Goal: Check status: Check status

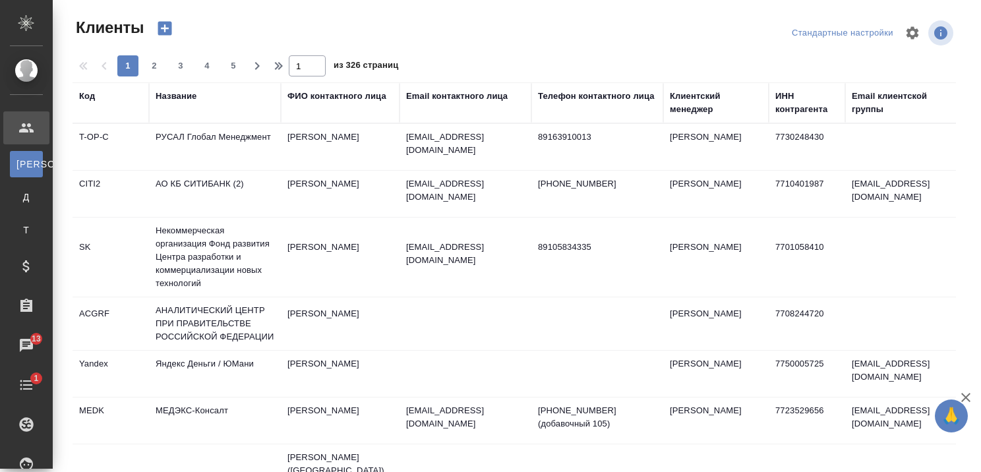
select select "RU"
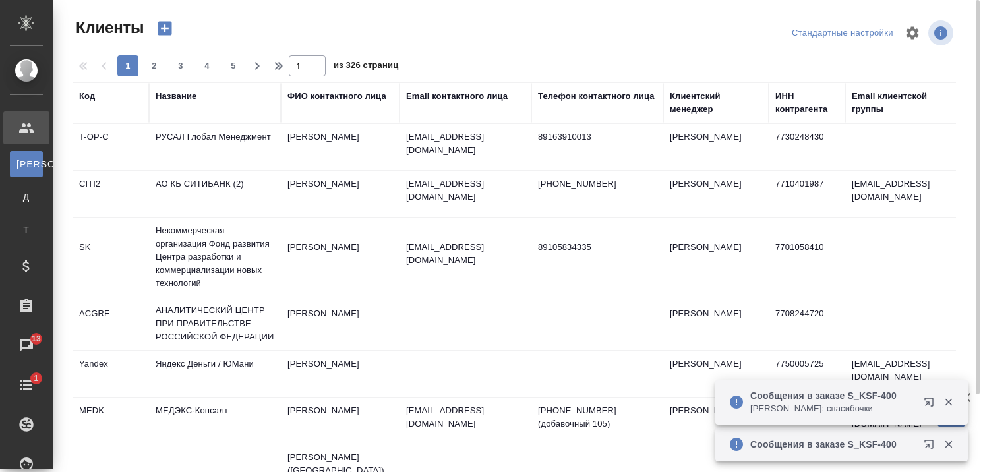
click at [179, 94] on div "Название" at bounding box center [176, 96] width 41 height 13
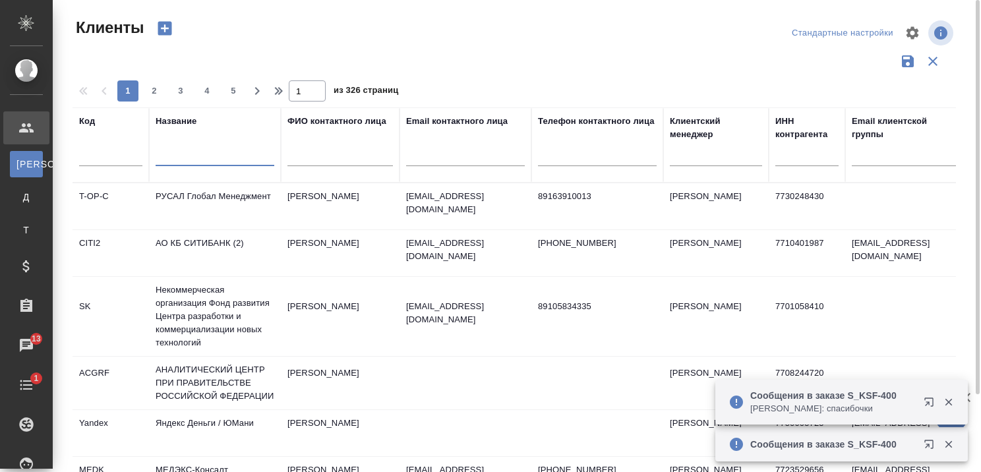
click at [200, 150] on input "text" at bounding box center [215, 158] width 119 height 16
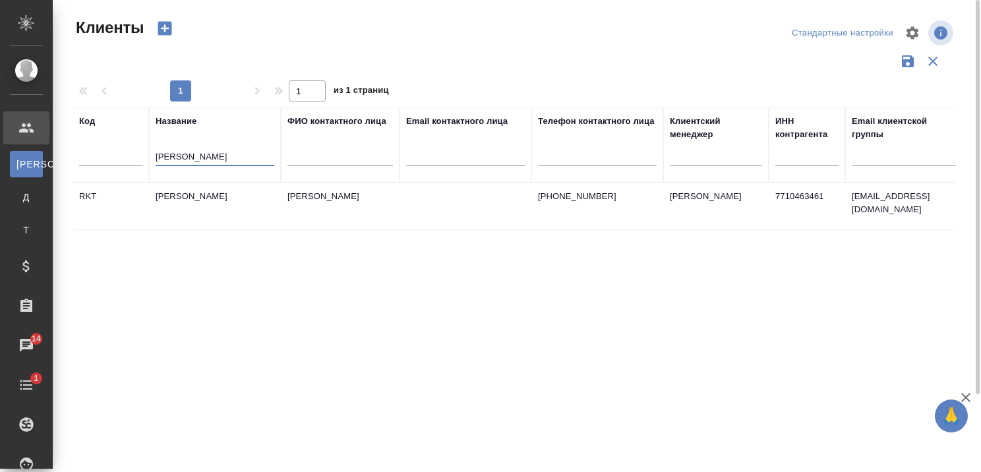
type input "[PERSON_NAME]"
click at [203, 195] on td "[PERSON_NAME]" at bounding box center [215, 206] width 132 height 46
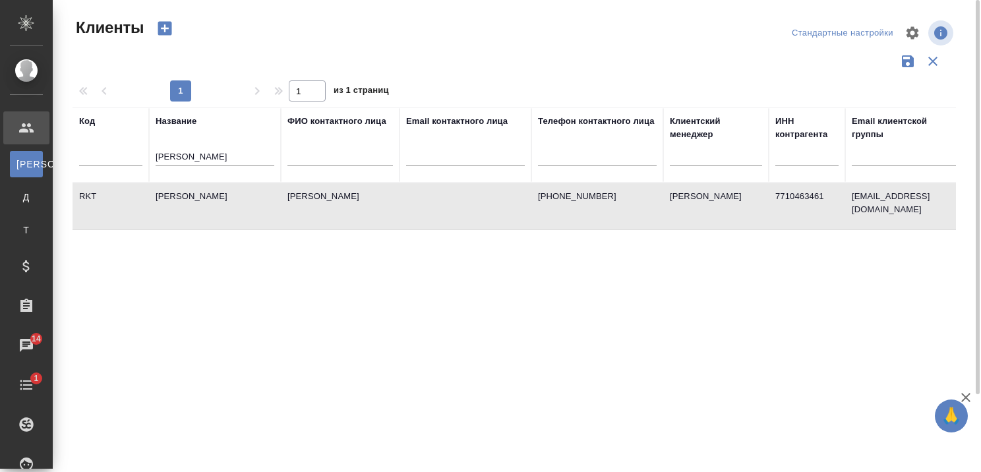
click at [203, 195] on td "[PERSON_NAME]" at bounding box center [215, 206] width 132 height 46
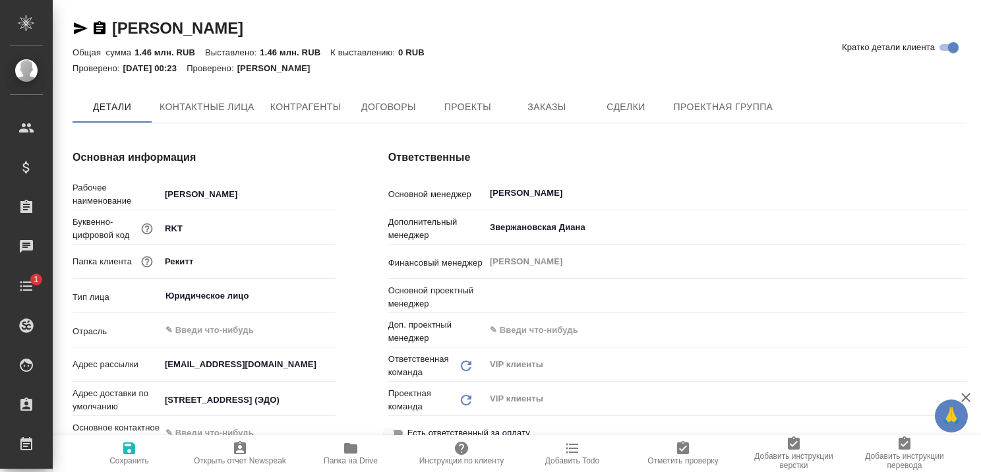
type textarea "x"
type input "[PERSON_NAME]"
type textarea "x"
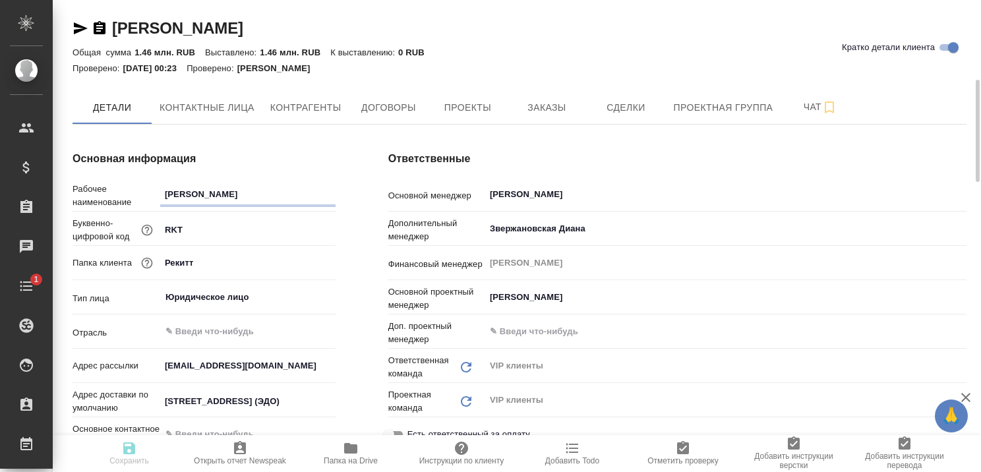
scroll to position [132, 0]
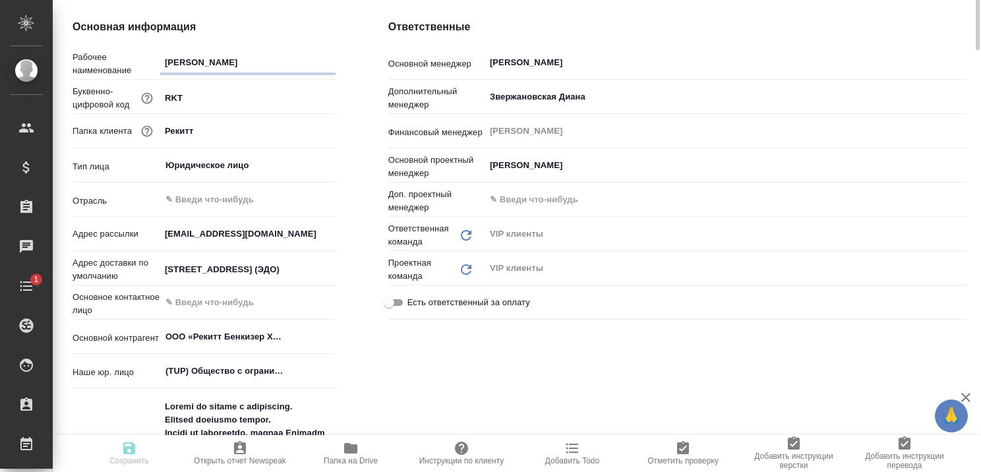
type textarea "x"
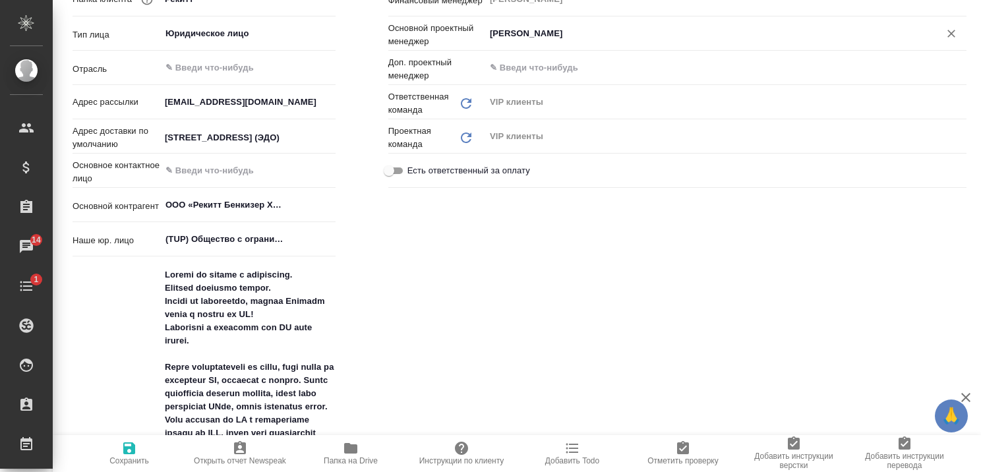
scroll to position [0, 0]
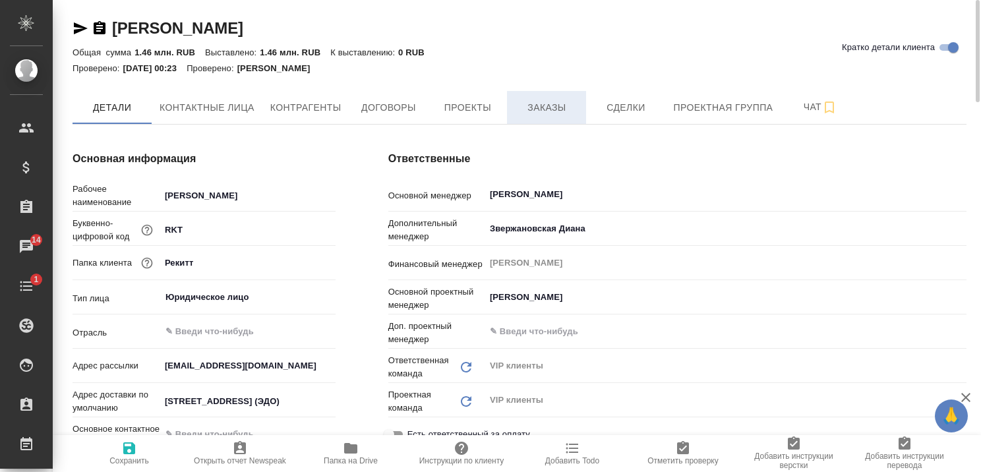
click at [545, 103] on span "Заказы" at bounding box center [546, 108] width 63 height 16
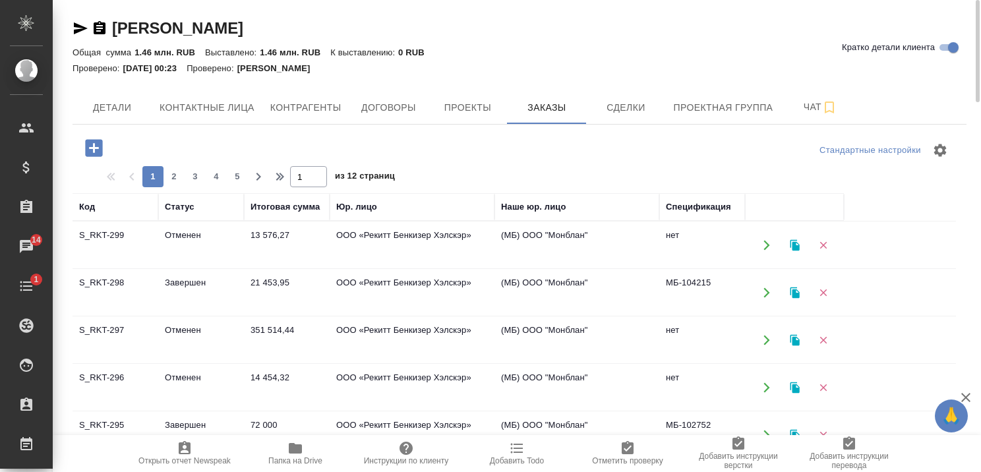
scroll to position [66, 0]
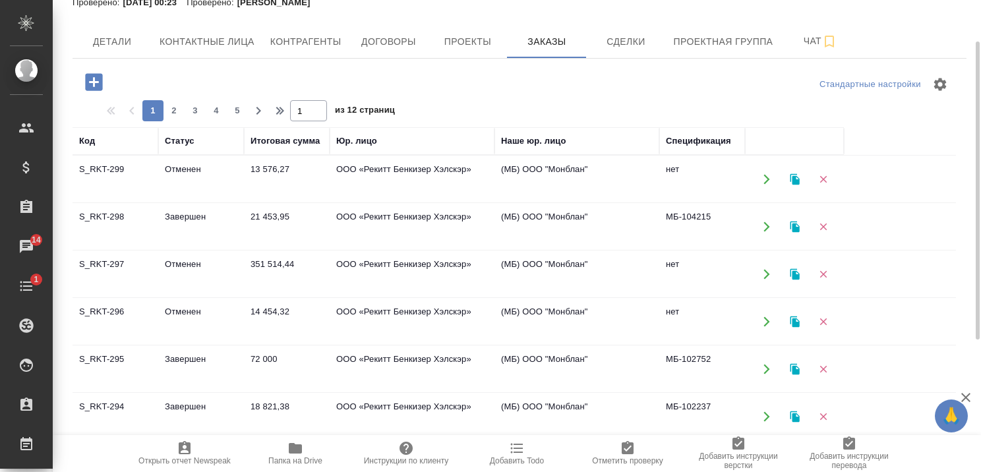
click at [183, 165] on td "Отменен" at bounding box center [201, 179] width 86 height 46
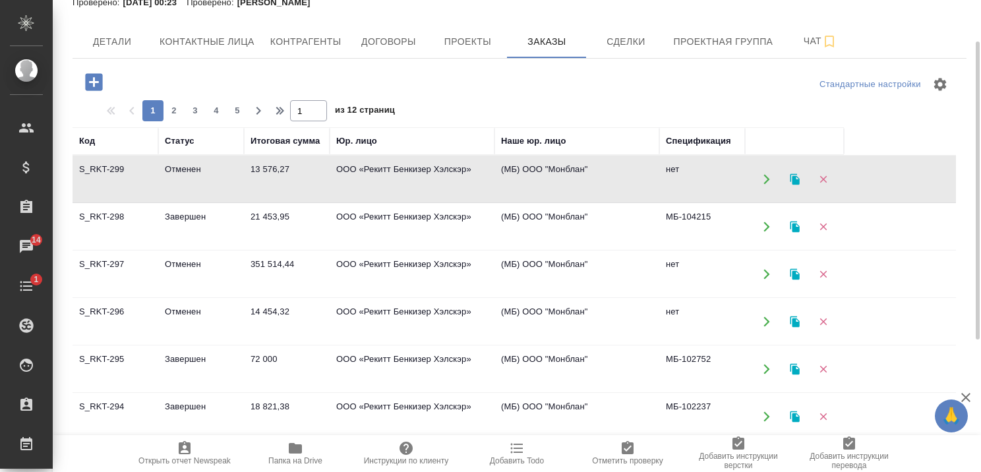
click at [183, 165] on td "Отменен" at bounding box center [201, 179] width 86 height 46
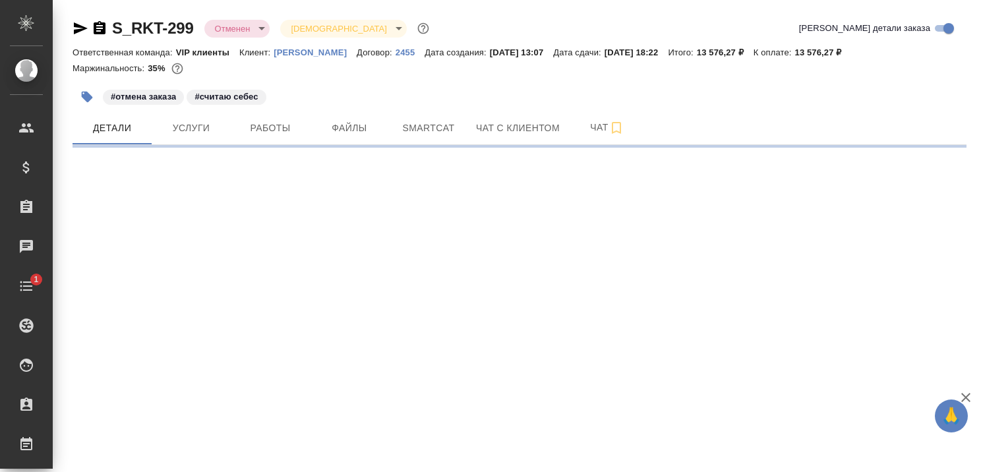
select select "RU"
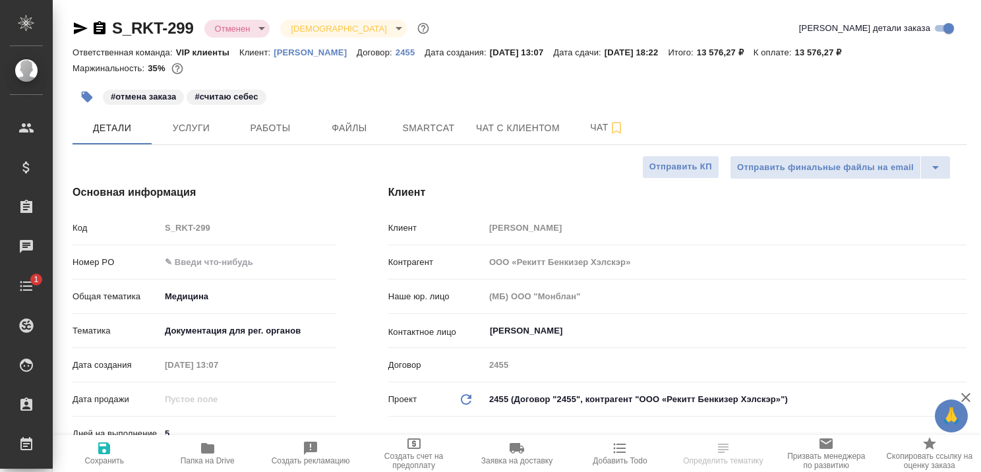
type textarea "x"
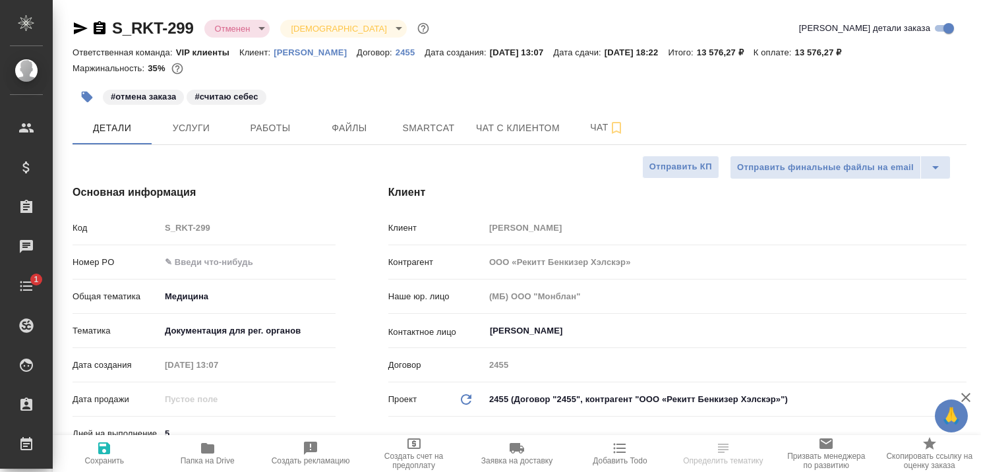
type textarea "x"
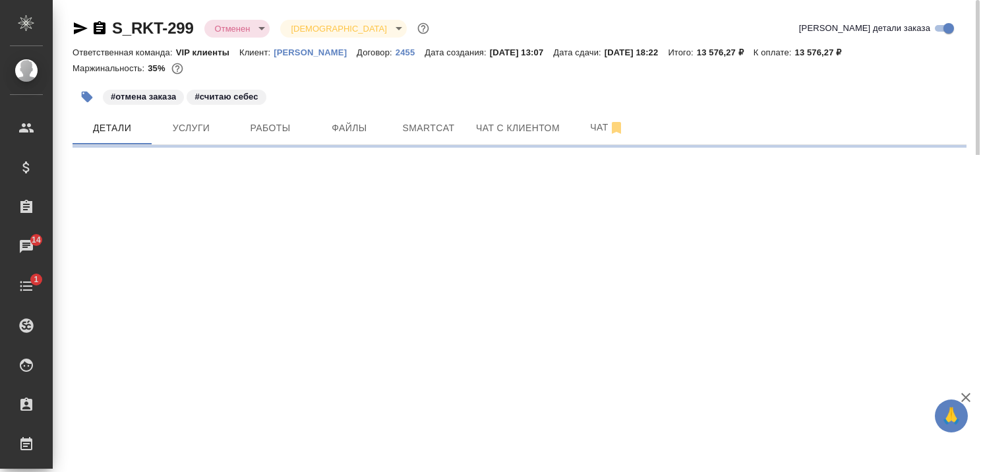
select select "RU"
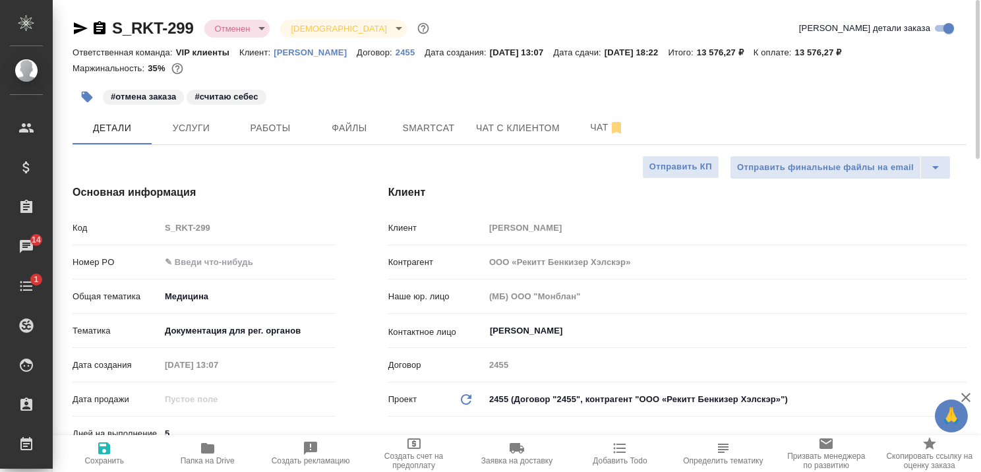
type textarea "x"
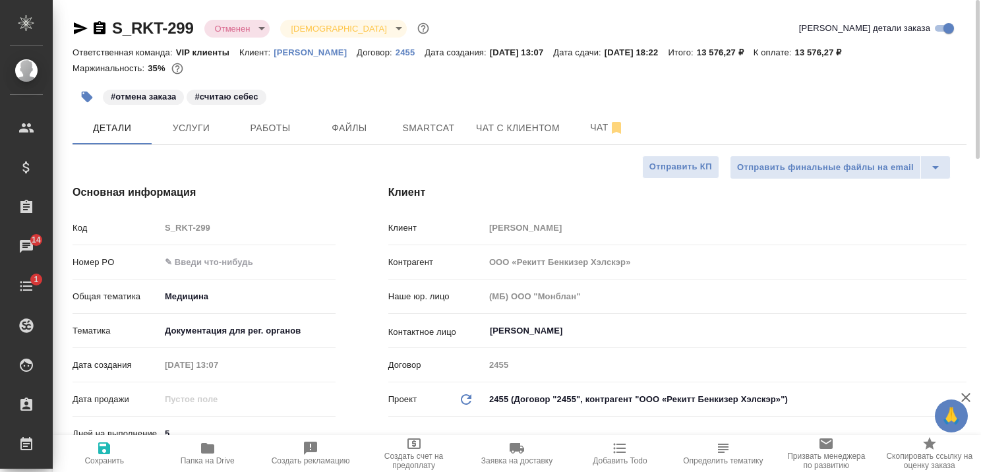
type textarea "x"
